Goal: Information Seeking & Learning: Learn about a topic

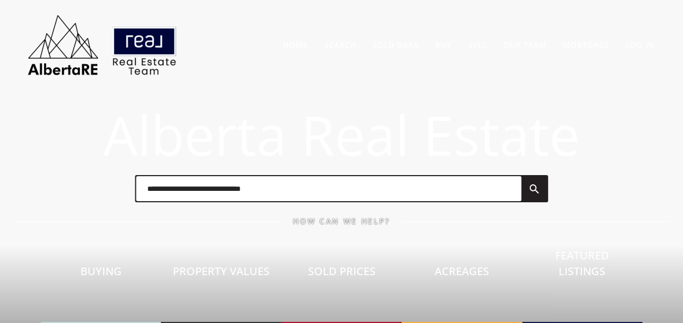
click at [244, 191] on input "text" at bounding box center [328, 188] width 385 height 25
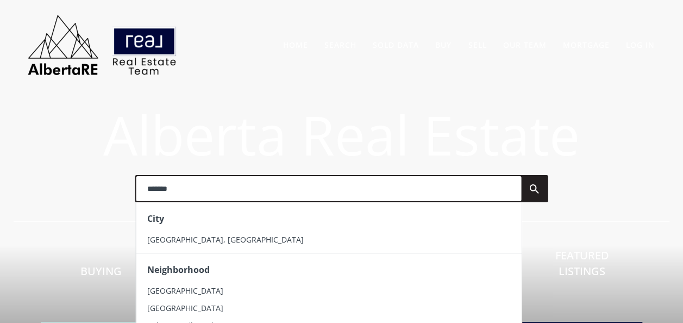
type input "*******"
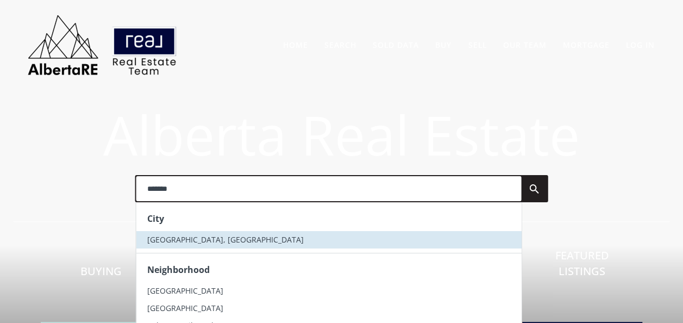
click at [191, 237] on li "[GEOGRAPHIC_DATA], [GEOGRAPHIC_DATA]" at bounding box center [328, 239] width 385 height 17
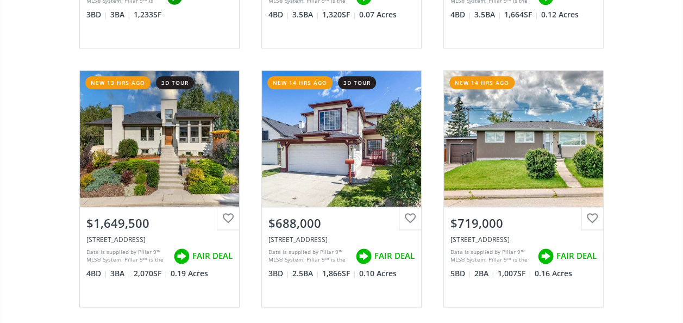
scroll to position [2663, 0]
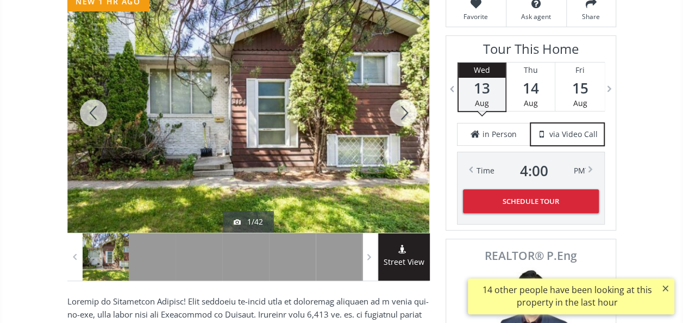
scroll to position [163, 0]
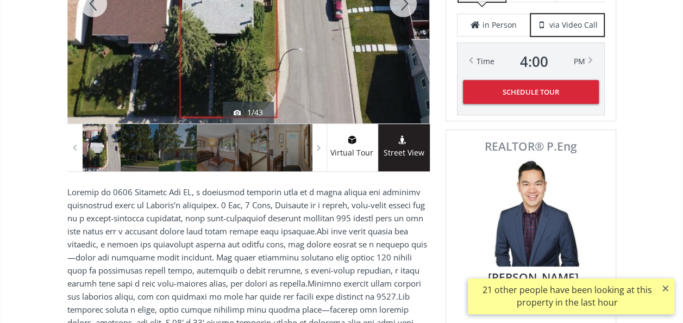
scroll to position [380, 0]
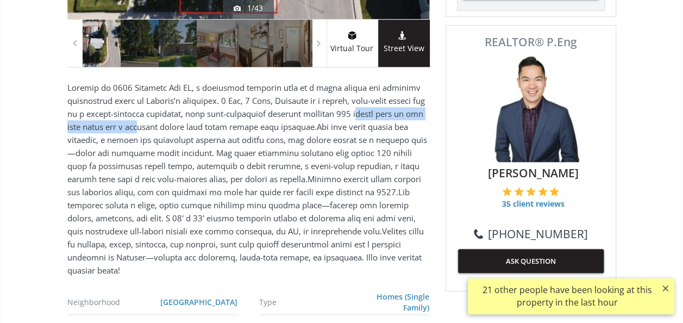
drag, startPoint x: 352, startPoint y: 114, endPoint x: 159, endPoint y: 118, distance: 193.5
click at [159, 118] on p at bounding box center [248, 179] width 362 height 196
drag, startPoint x: 159, startPoint y: 118, endPoint x: 172, endPoint y: 147, distance: 31.1
click at [171, 146] on p at bounding box center [248, 179] width 362 height 196
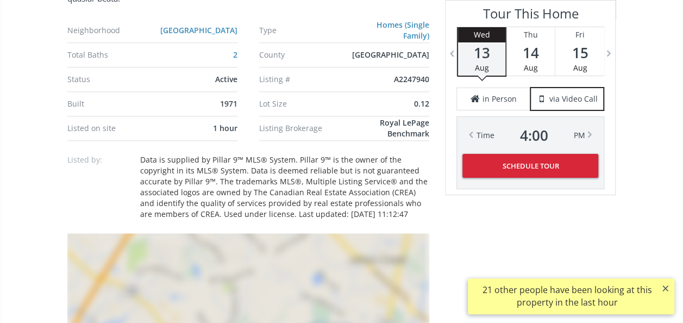
scroll to position [870, 0]
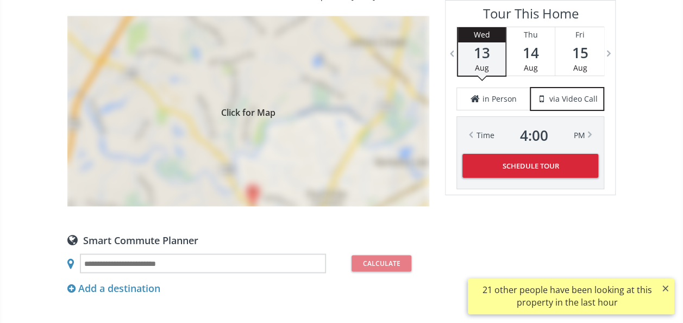
click at [242, 136] on div "Click for Map" at bounding box center [248, 111] width 362 height 190
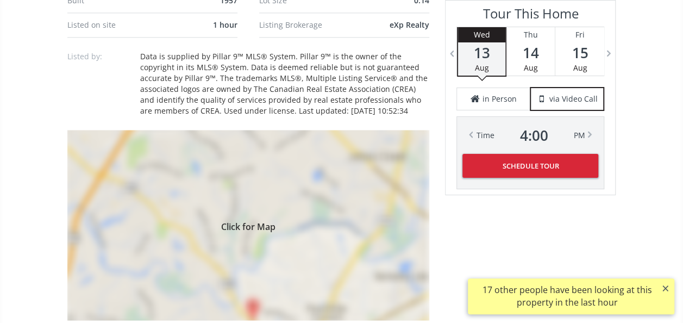
scroll to position [870, 0]
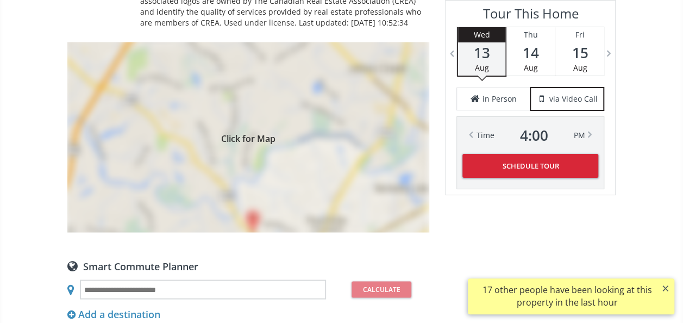
click at [279, 148] on div "Click for Map" at bounding box center [248, 137] width 362 height 190
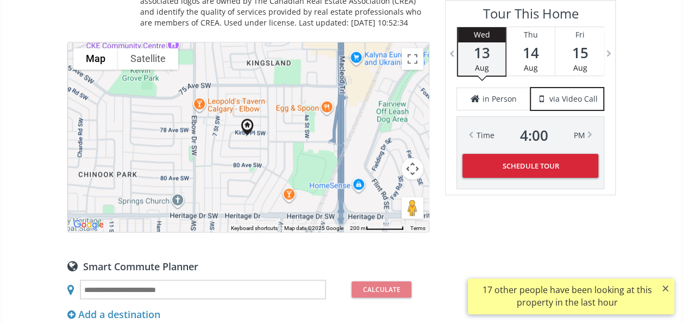
click at [279, 143] on div "To navigate, press the arrow keys." at bounding box center [248, 136] width 361 height 189
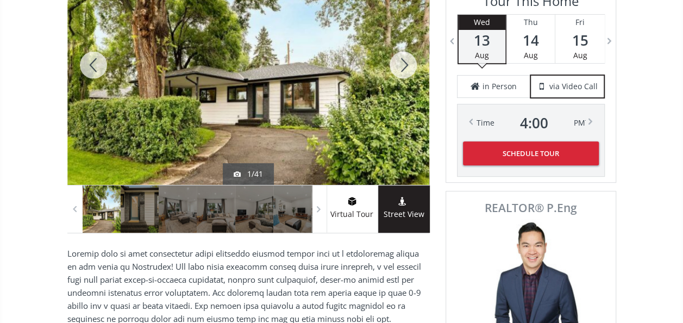
scroll to position [163, 0]
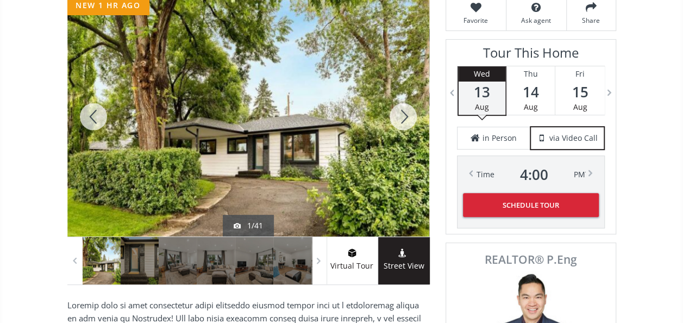
click at [398, 110] on div at bounding box center [403, 117] width 52 height 240
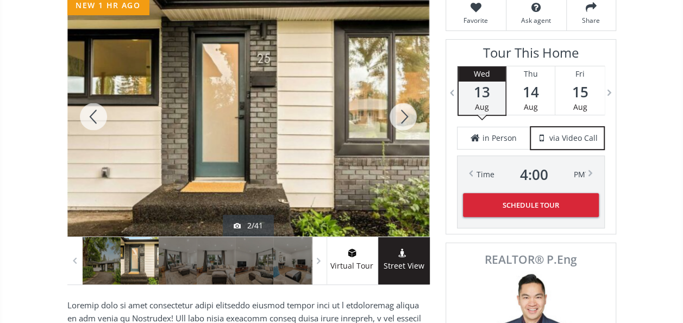
click at [398, 114] on div at bounding box center [403, 117] width 52 height 240
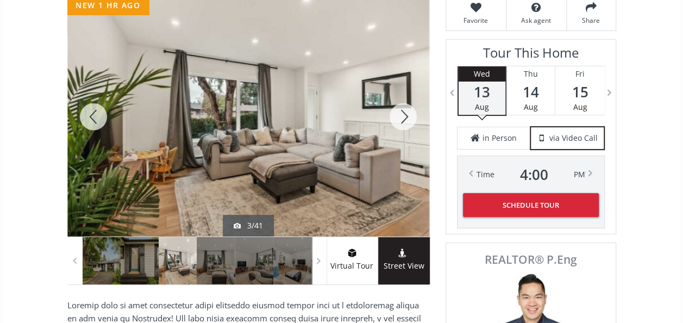
click at [398, 114] on div at bounding box center [403, 117] width 52 height 240
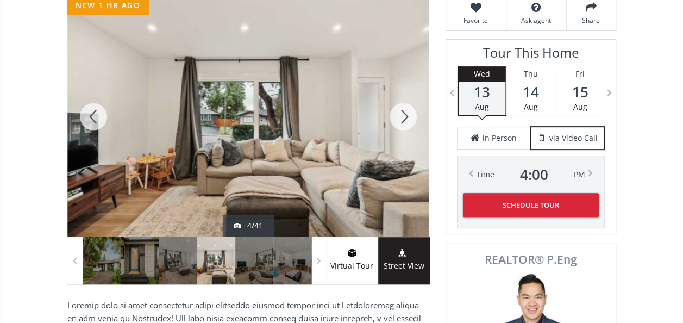
click at [398, 114] on div at bounding box center [403, 117] width 52 height 240
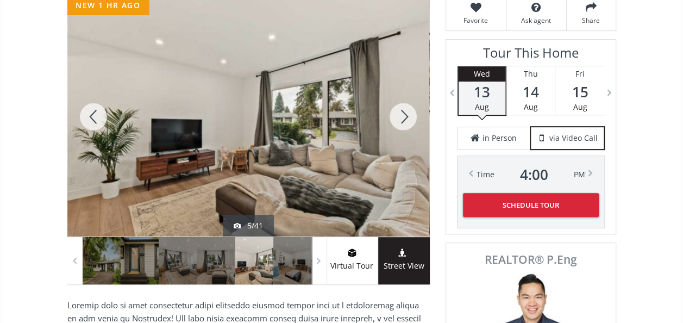
click at [398, 114] on div at bounding box center [403, 117] width 52 height 240
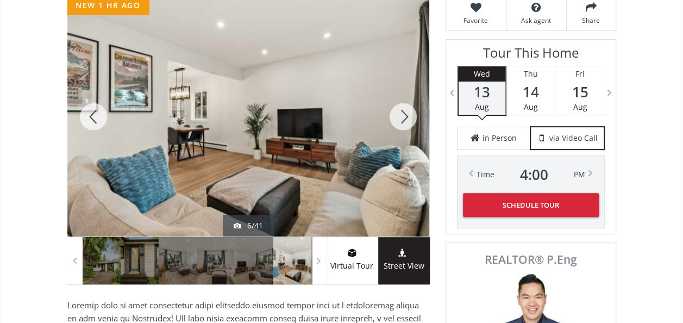
click at [398, 114] on div at bounding box center [403, 117] width 52 height 240
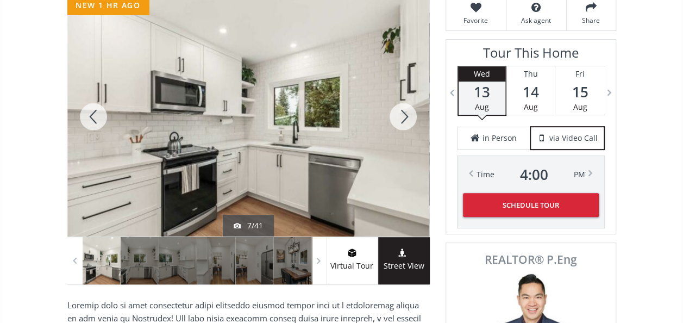
click at [398, 114] on div at bounding box center [403, 117] width 52 height 240
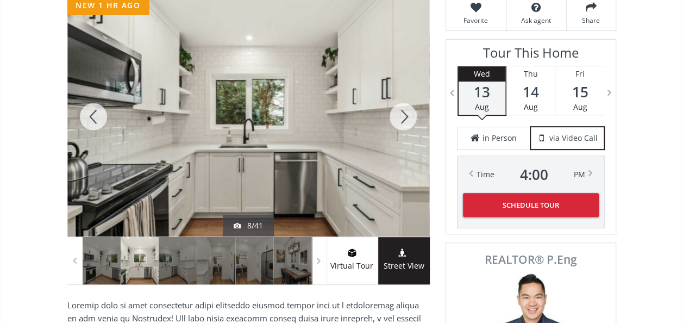
click at [398, 114] on div at bounding box center [403, 117] width 52 height 240
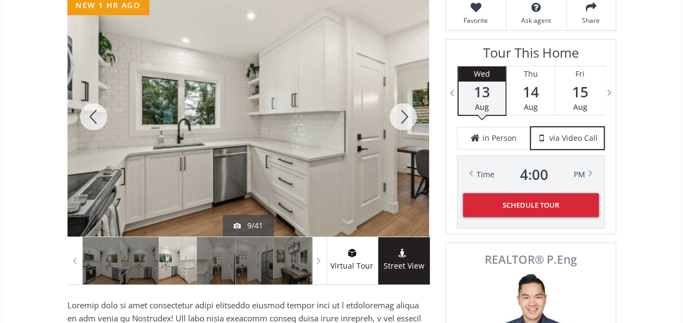
click at [398, 114] on div at bounding box center [403, 117] width 52 height 240
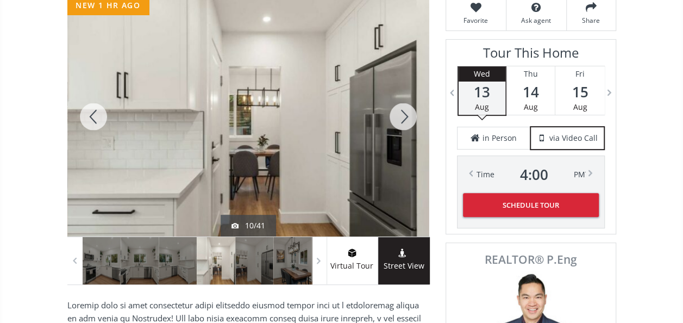
click at [398, 114] on div at bounding box center [403, 117] width 52 height 240
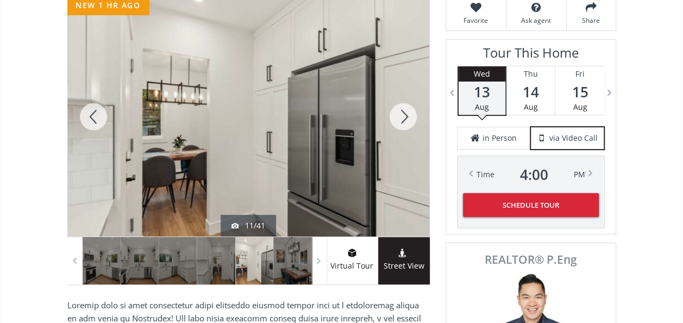
click at [398, 114] on div at bounding box center [403, 117] width 52 height 240
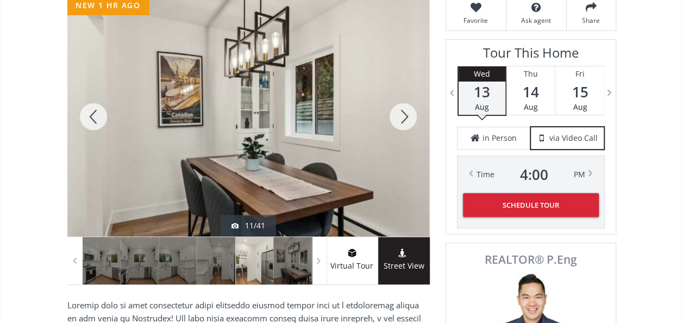
click at [398, 114] on div at bounding box center [403, 117] width 52 height 240
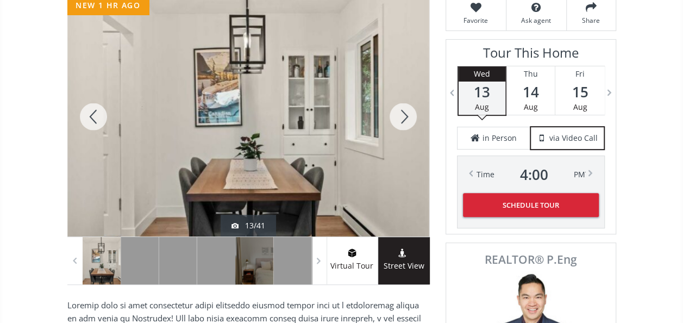
click at [398, 114] on div at bounding box center [403, 117] width 52 height 240
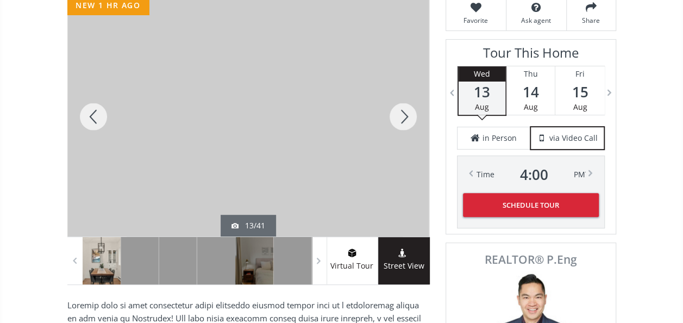
click at [398, 114] on div at bounding box center [403, 117] width 52 height 240
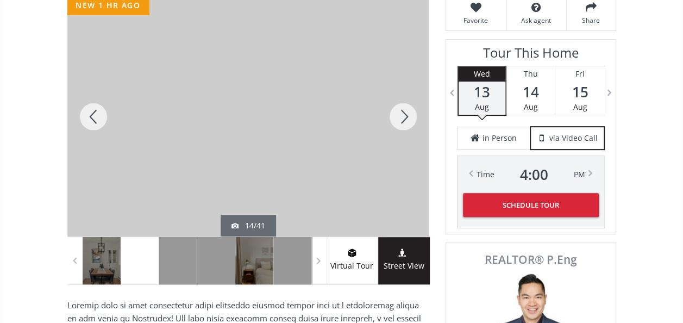
click at [398, 114] on div at bounding box center [403, 117] width 52 height 240
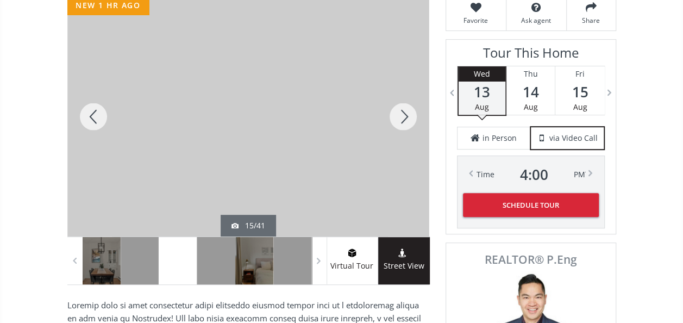
click at [398, 114] on div at bounding box center [403, 117] width 52 height 240
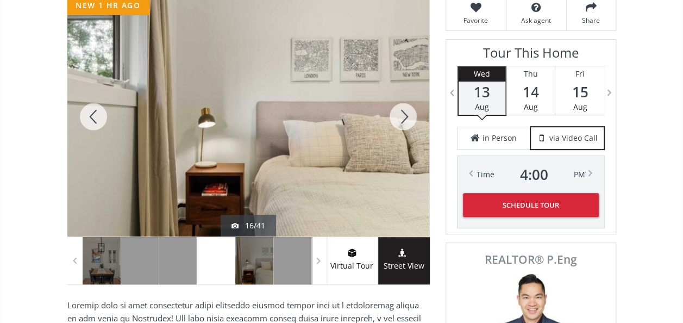
click at [398, 114] on div at bounding box center [403, 117] width 52 height 240
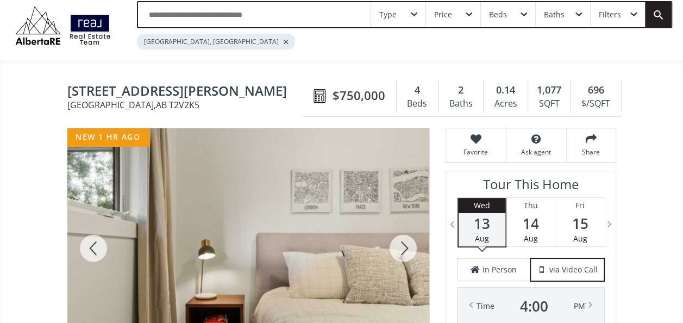
scroll to position [0, 0]
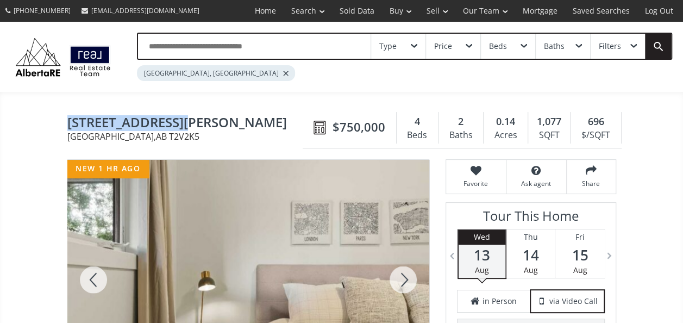
drag, startPoint x: 65, startPoint y: 122, endPoint x: 177, endPoint y: 127, distance: 112.6
copy span "25 Kirby Place SW"
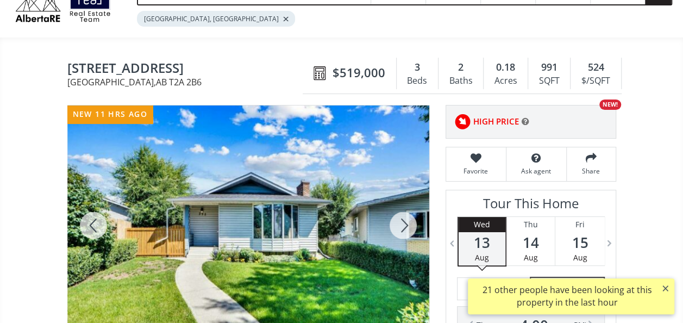
click at [399, 219] on div at bounding box center [403, 225] width 52 height 240
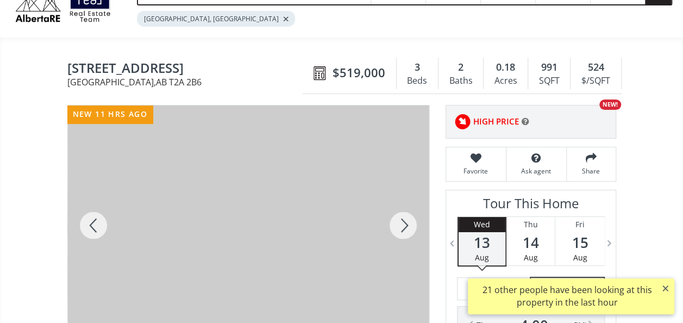
click at [401, 218] on div at bounding box center [403, 225] width 52 height 240
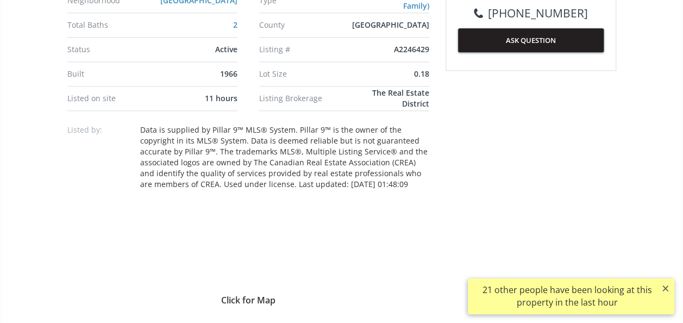
scroll to position [707, 0]
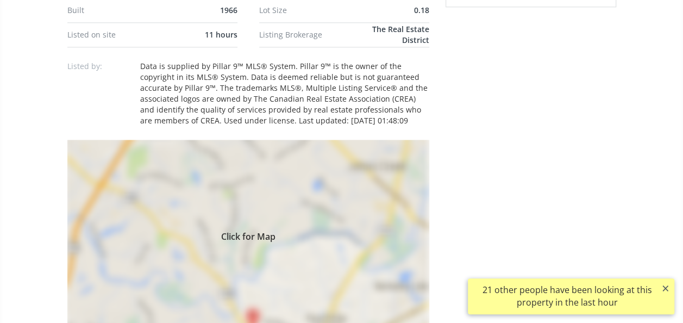
click at [243, 189] on div "Click for Map" at bounding box center [248, 235] width 362 height 190
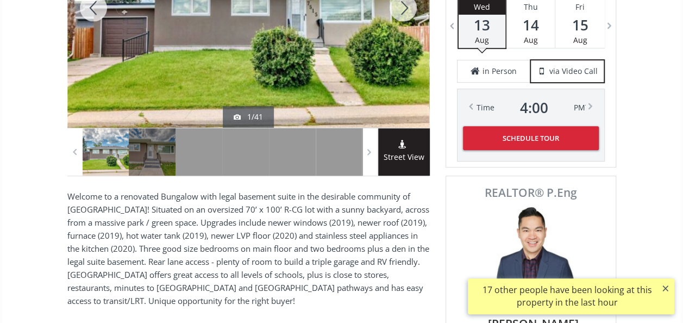
scroll to position [326, 0]
